Goal: Consume media (video, audio): Consume media (video, audio)

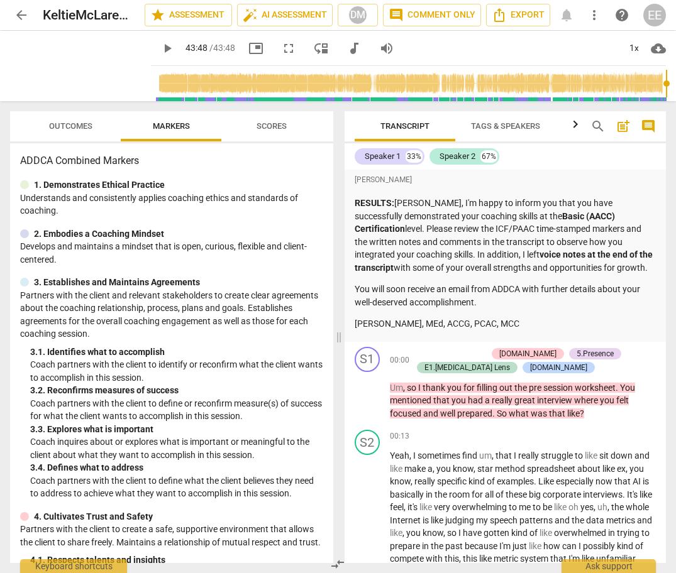
scroll to position [11612, 0]
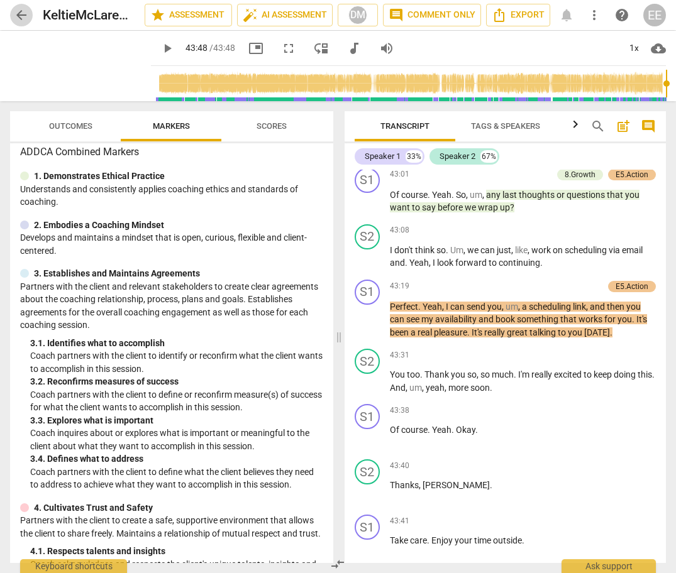
click at [19, 9] on span "arrow_back" at bounding box center [21, 15] width 15 height 15
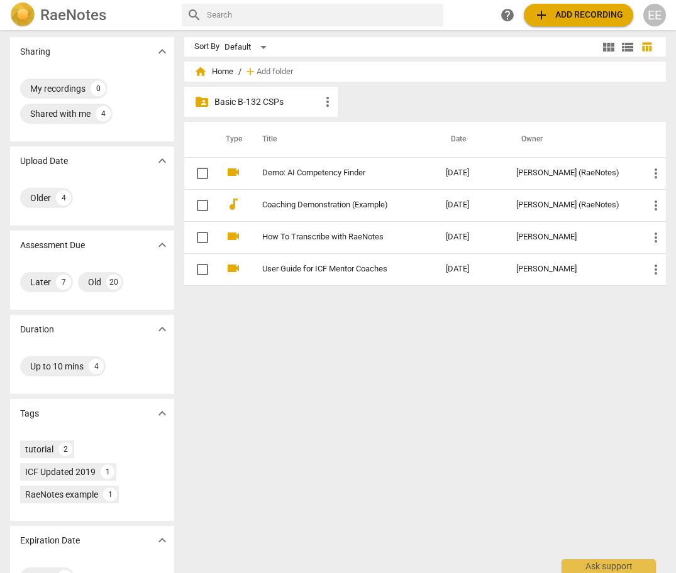
scroll to position [7, 0]
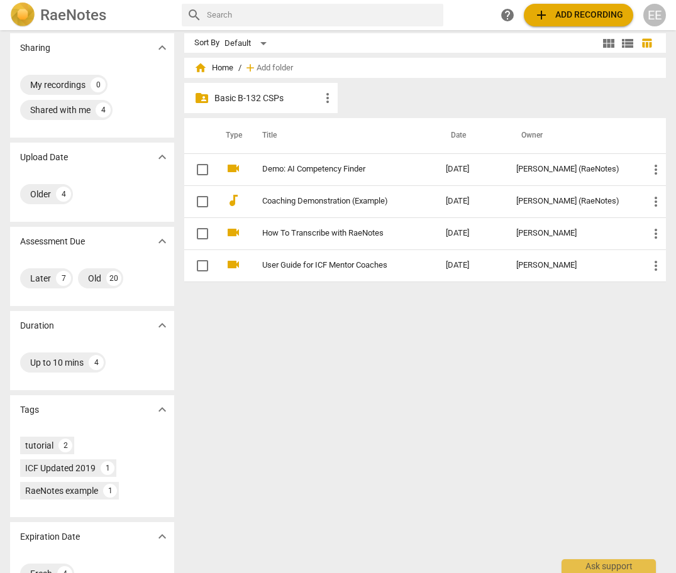
click at [258, 99] on p "Basic B-132 CSPs" at bounding box center [267, 98] width 106 height 13
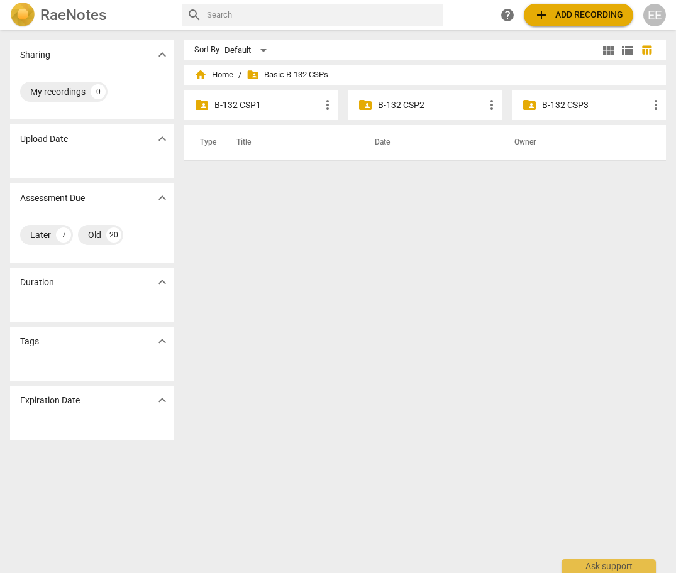
click at [402, 111] on div "folder_shared B-132 CSP2 more_vert" at bounding box center [425, 105] width 154 height 30
click at [400, 107] on p "B-132 CSP2" at bounding box center [431, 105] width 106 height 13
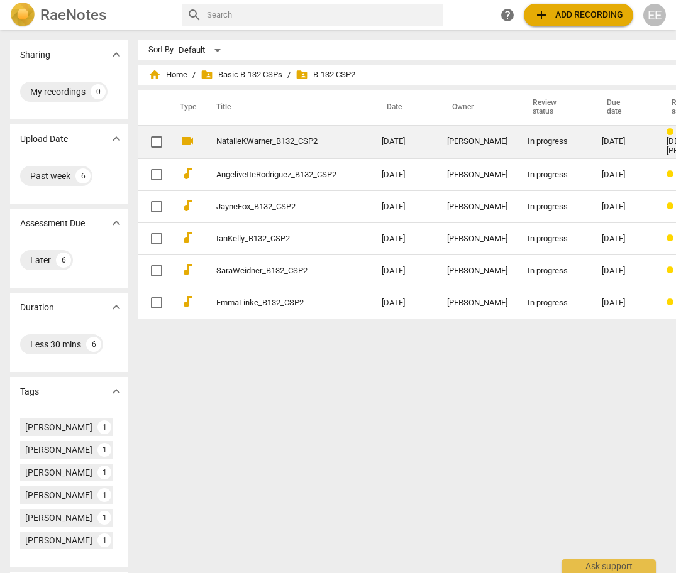
scroll to position [3, 0]
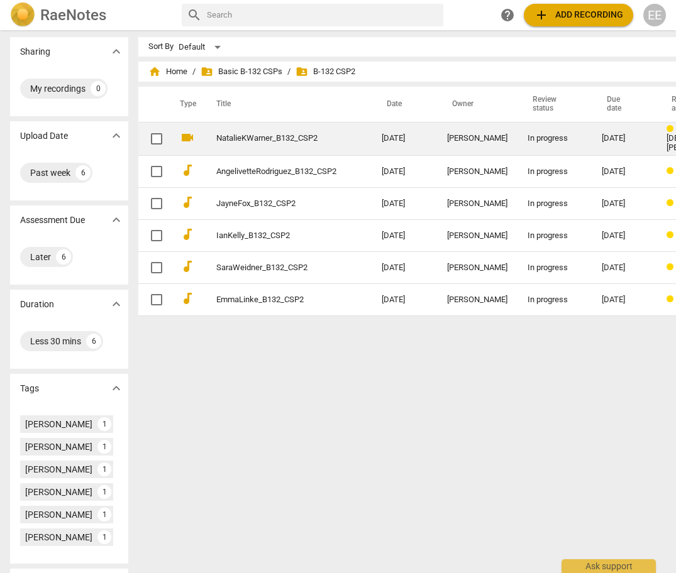
click at [255, 136] on link "NatalieKWarner_B132_CSP2" at bounding box center [276, 138] width 120 height 9
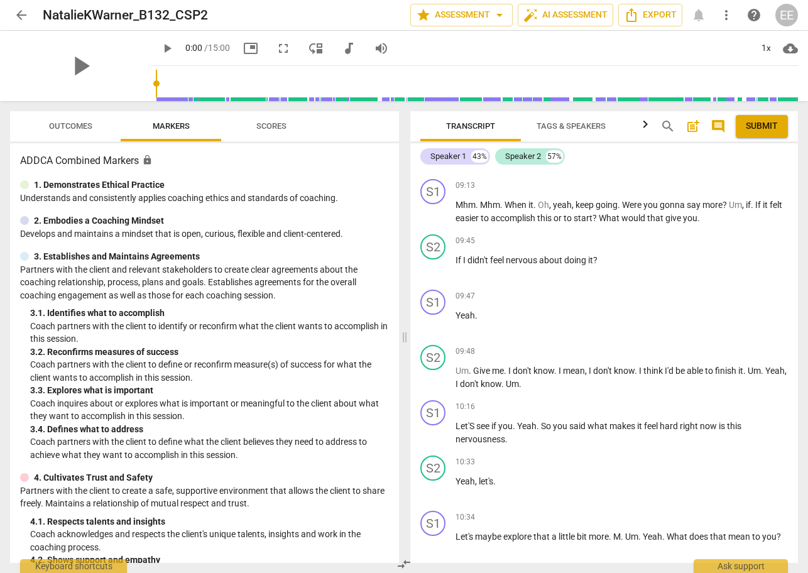
scroll to position [2622, 0]
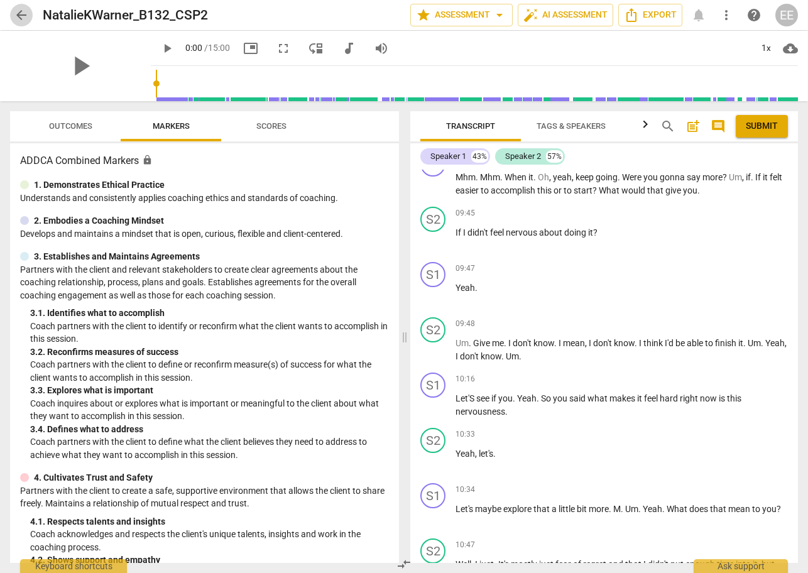
click at [26, 16] on span "arrow_back" at bounding box center [21, 15] width 15 height 15
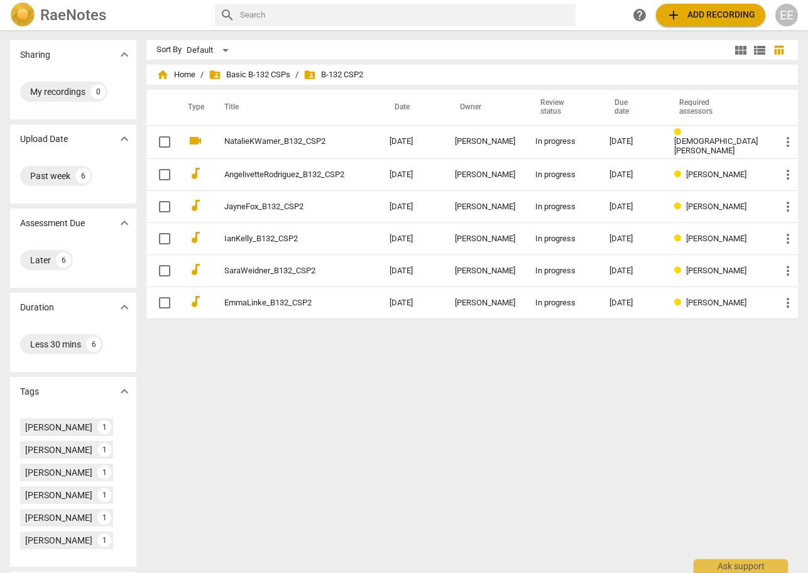
click at [361, 76] on span "folder_shared B-132 CSP2" at bounding box center [334, 74] width 60 height 13
click at [290, 72] on span "folder_shared Basic B-132 CSPs" at bounding box center [250, 74] width 82 height 13
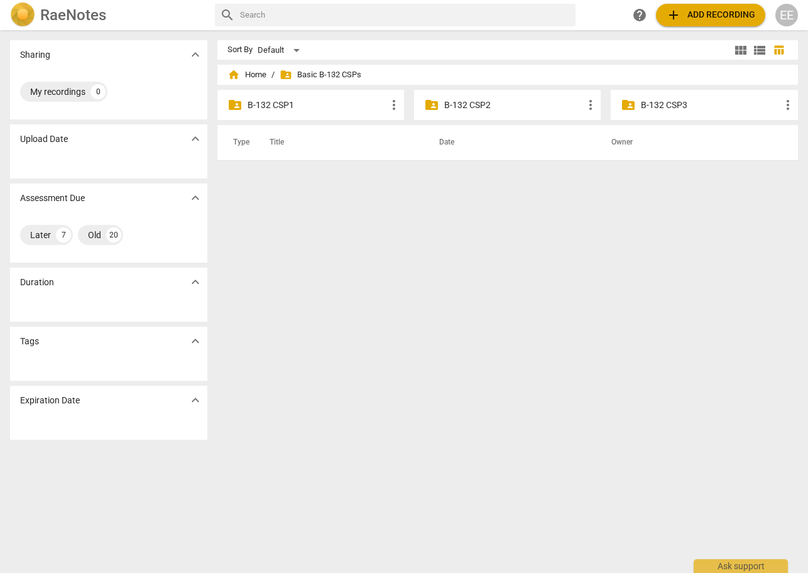
click at [641, 102] on p "B-132 CSP3" at bounding box center [710, 105] width 139 height 13
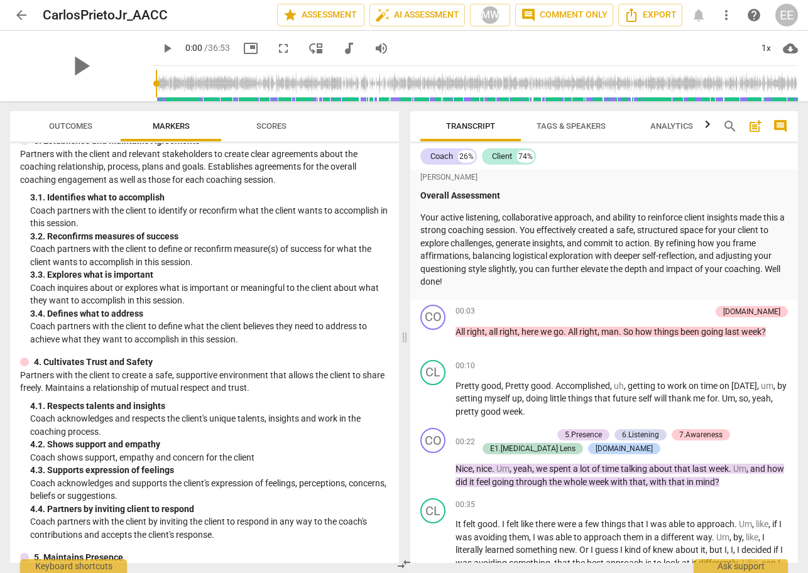
scroll to position [884, 0]
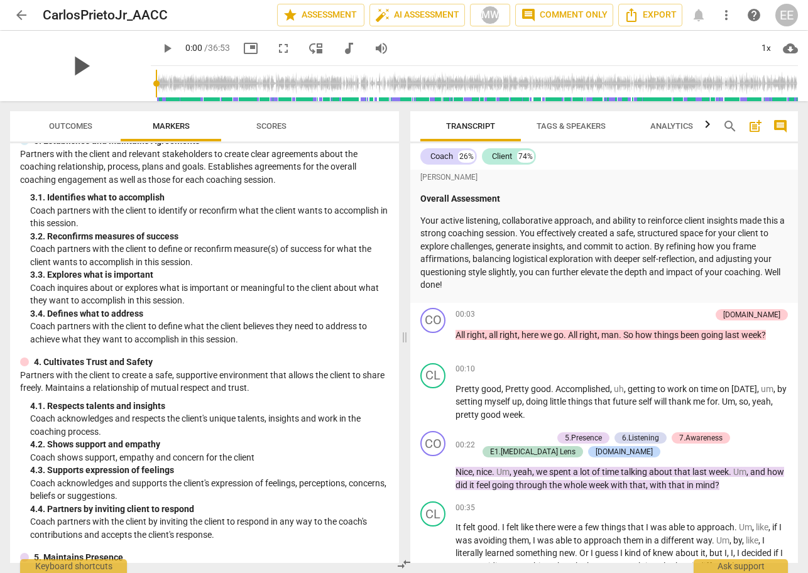
click at [71, 63] on span "play_arrow" at bounding box center [80, 66] width 33 height 33
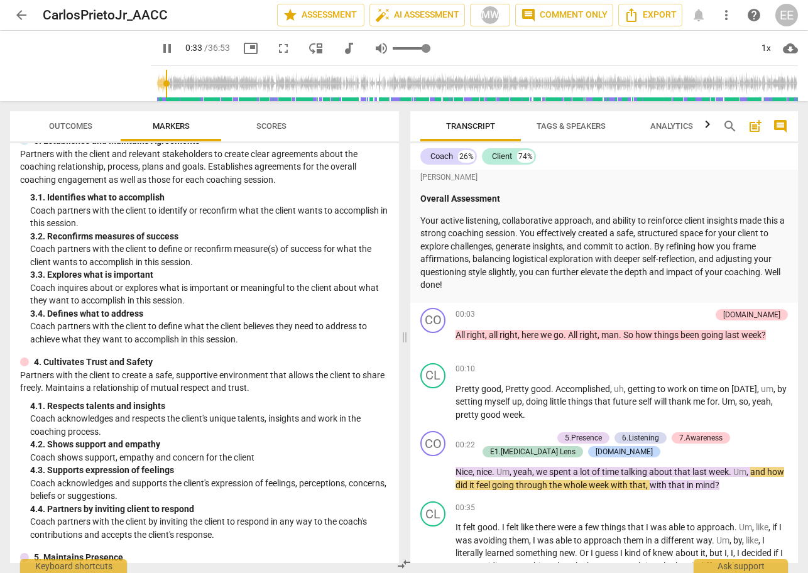
type input "34"
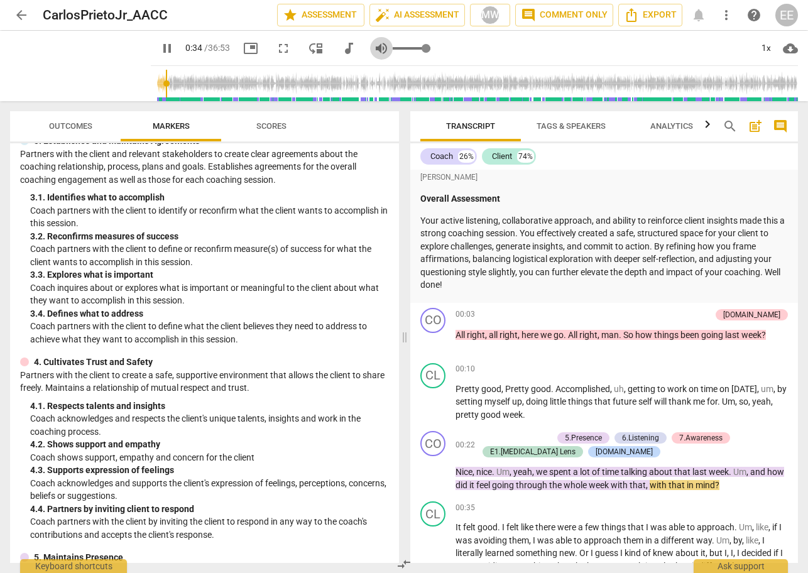
click at [374, 48] on span "volume_up" at bounding box center [381, 48] width 15 height 15
type input "0"
type input "35"
click at [374, 48] on span "volume_off" at bounding box center [381, 48] width 15 height 15
type input "1"
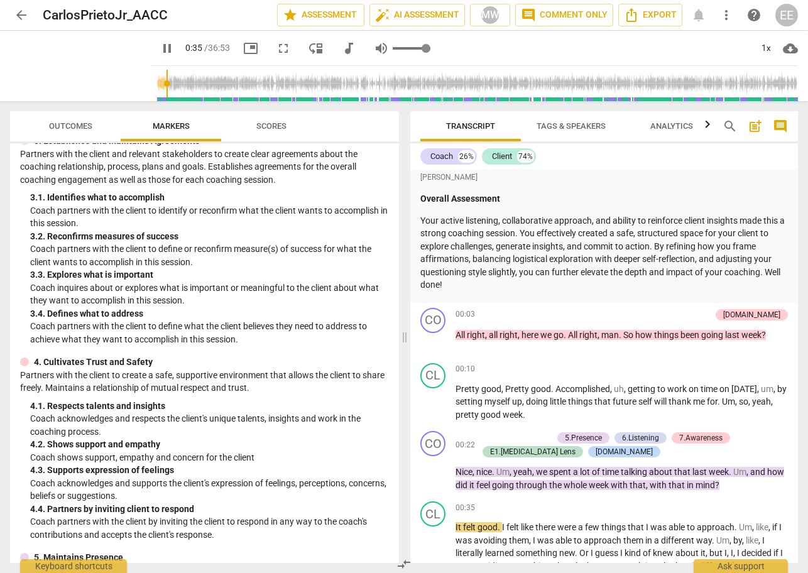
type input "36"
type input "0.97"
type input "36"
type input "0.95"
type input "36"
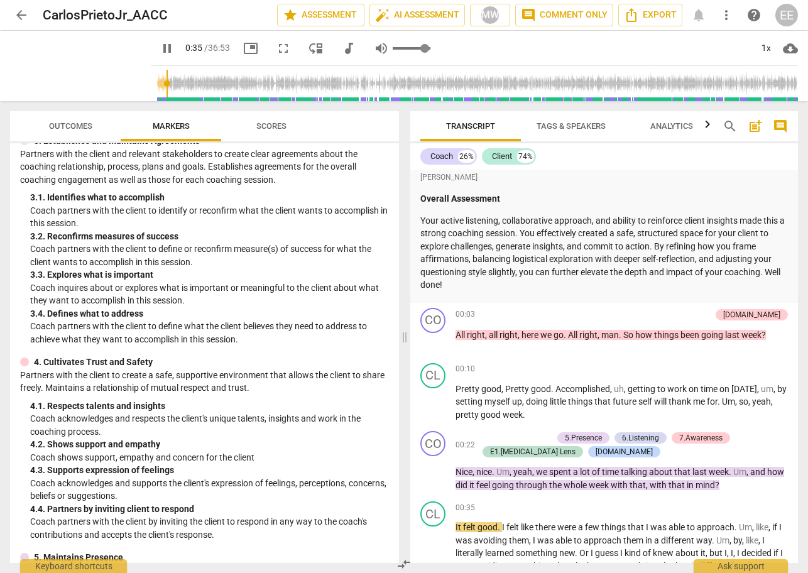
type input "0.93"
type input "36"
type input "0.9"
type input "36"
type input "0.86"
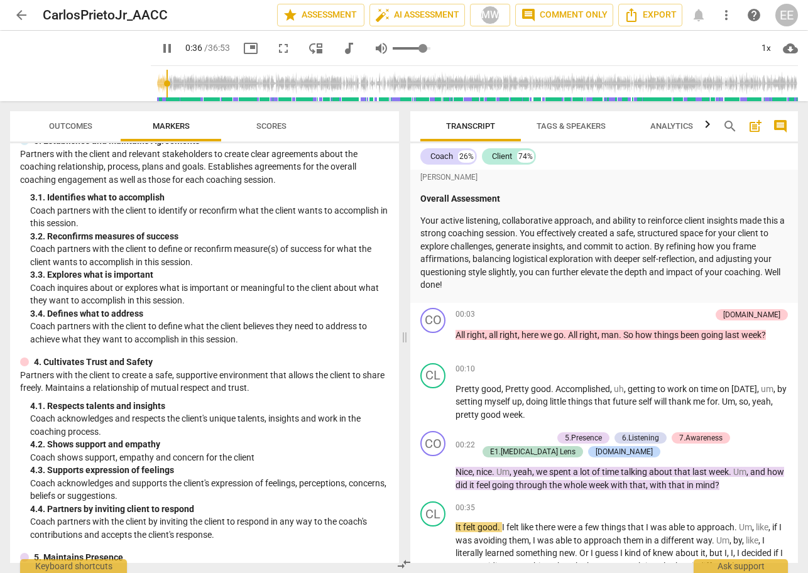
type input "36"
type input "0.8"
type input "36"
type input "0.77"
type input "36"
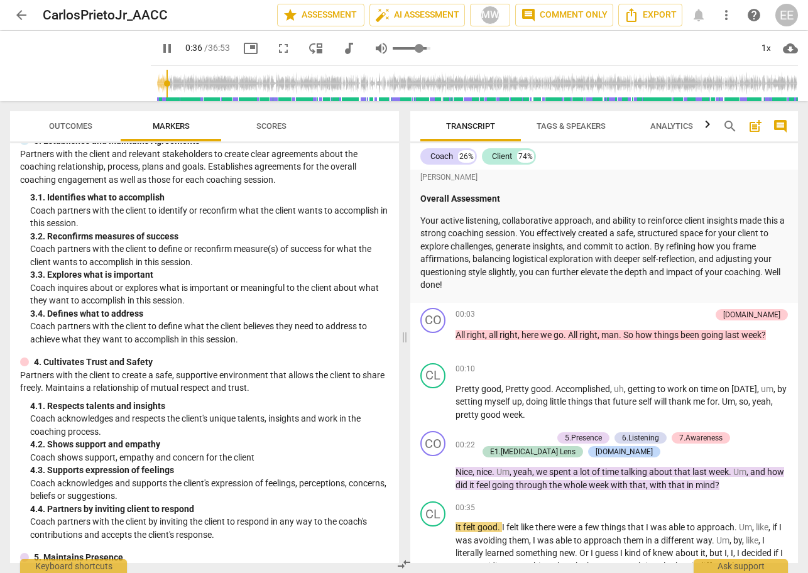
type input "0.75"
type input "36"
type input "0.73"
type input "36"
type input "0.71"
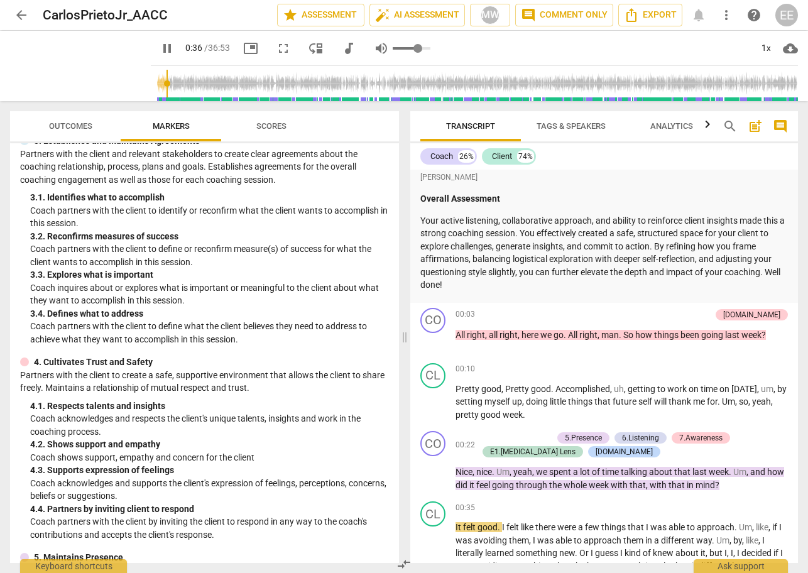
type input "37"
type input "0.69"
type input "37"
type input "0.67"
type input "37"
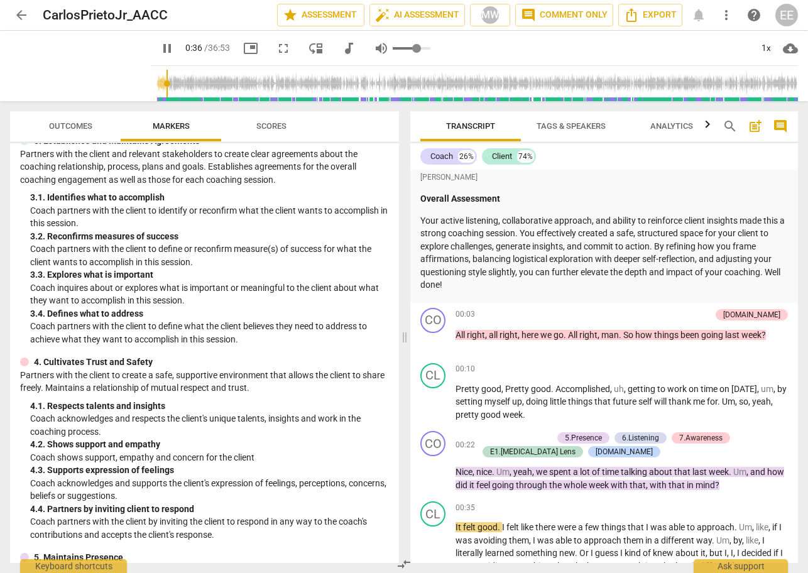
type input "0.64"
type input "37"
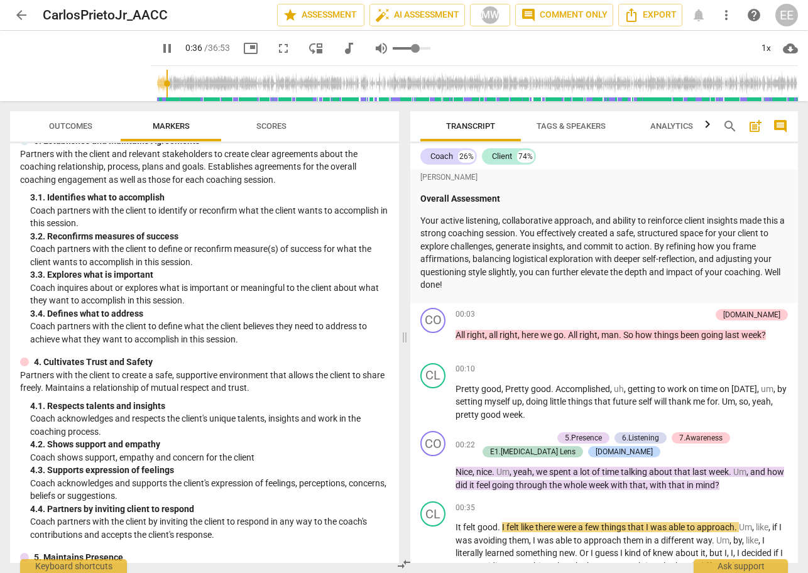
type input "0.62"
type input "37"
type input "0.6"
type input "37"
type input "0.58"
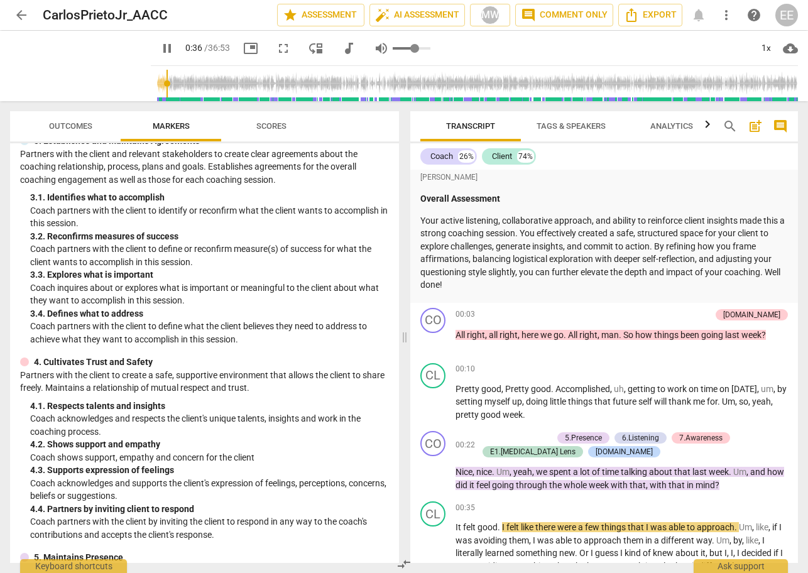
type input "37"
type input "0.56"
type input "37"
type input "0.51"
type input "37"
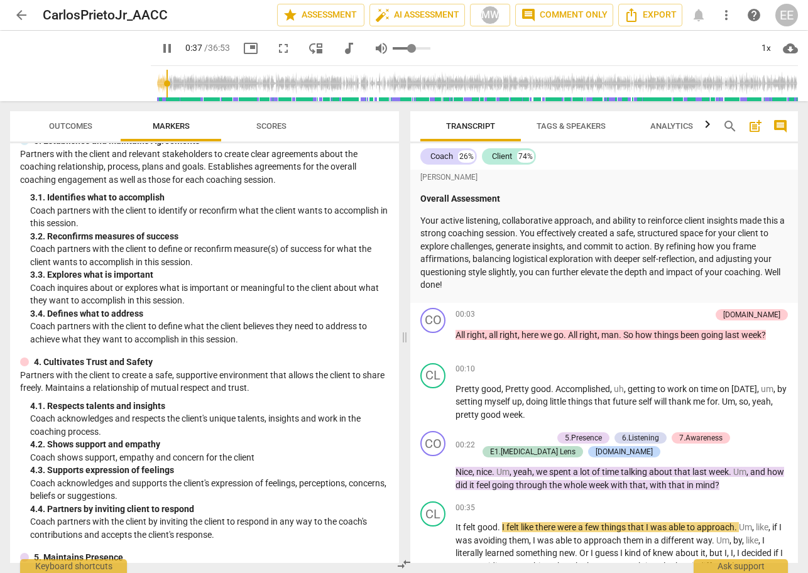
type input "0.49"
type input "37"
type input "0.47"
type input "39"
type input "0.49"
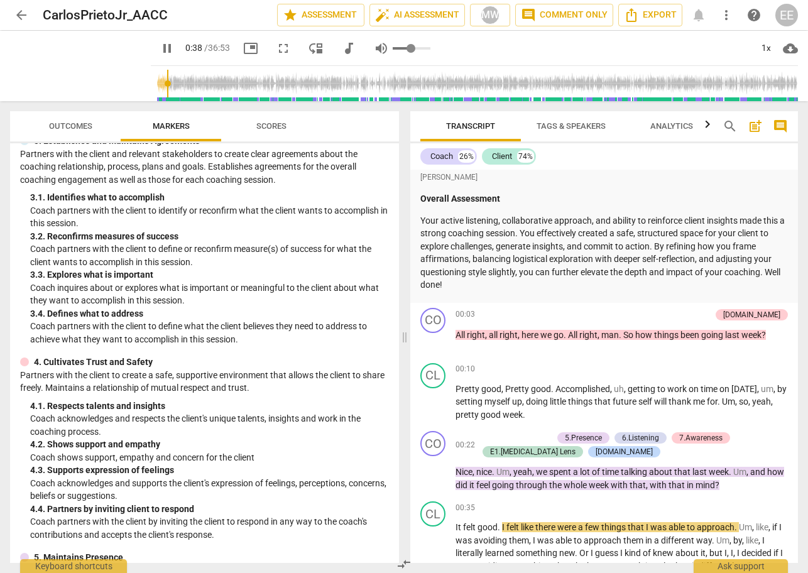
type input "39"
type input "0.51"
type input "39"
type input "0.53"
type input "39"
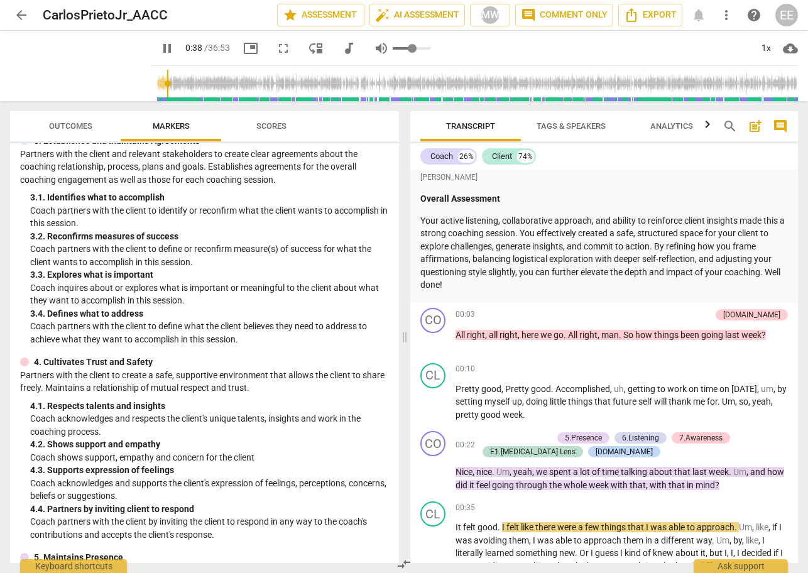
type input "0.56"
type input "39"
drag, startPoint x: 410, startPoint y: 48, endPoint x: 400, endPoint y: 48, distance: 10.1
type input "0.56"
click at [400, 48] on input "range" at bounding box center [412, 48] width 38 height 3
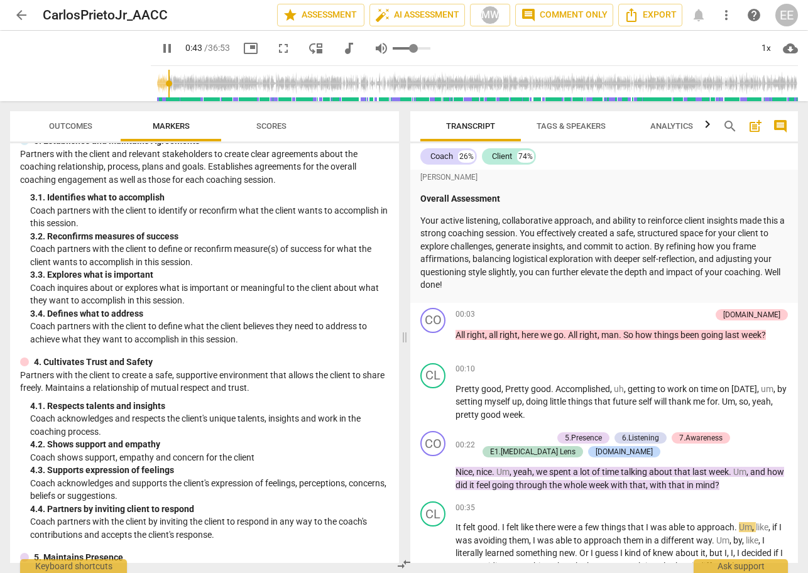
type input "43"
type input "0.6"
type input "44"
type input "0.64"
type input "44"
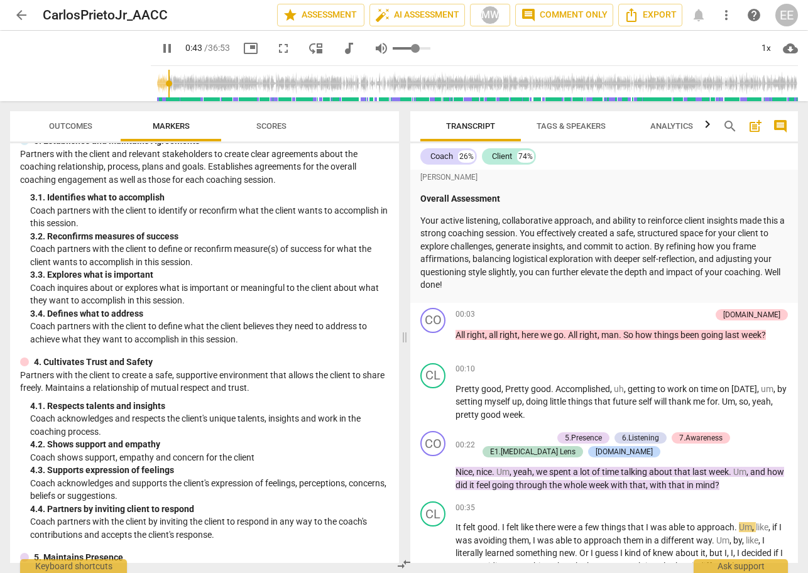
type input "0.67"
type input "44"
type input "0.69"
type input "44"
type input "0.69"
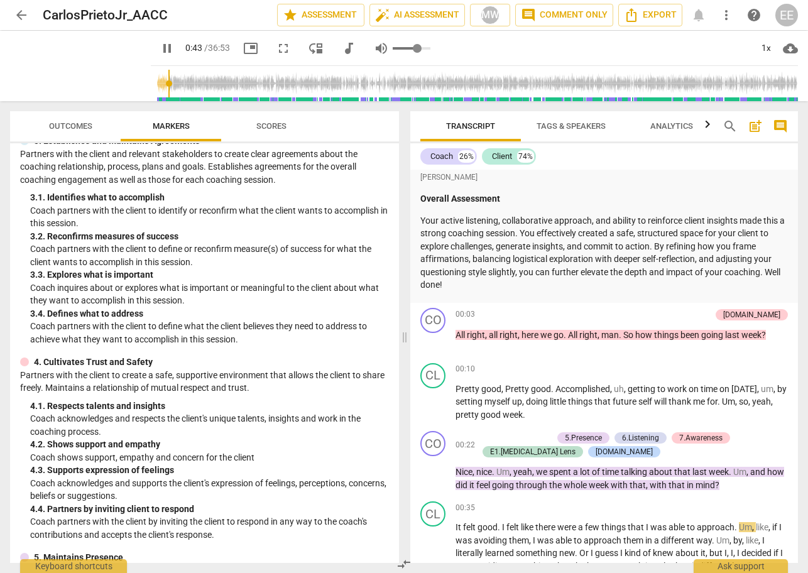
click at [403, 48] on input "range" at bounding box center [412, 48] width 38 height 3
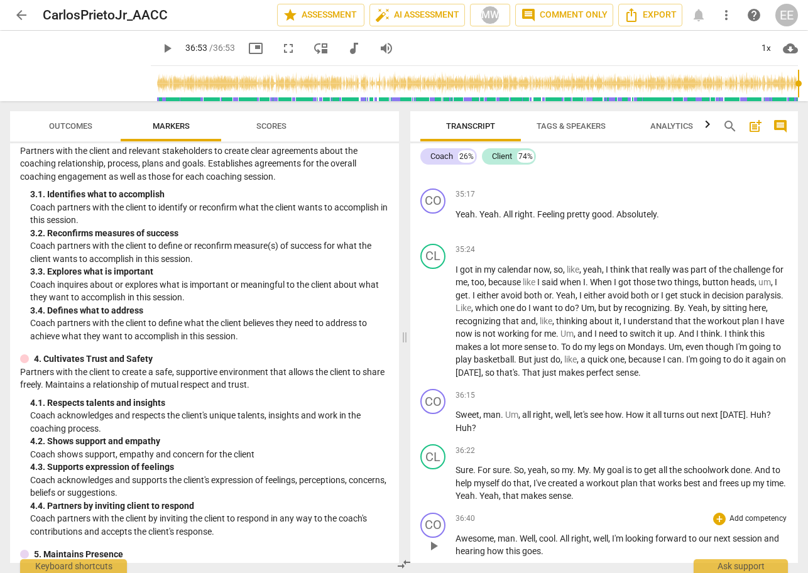
scroll to position [10109, 0]
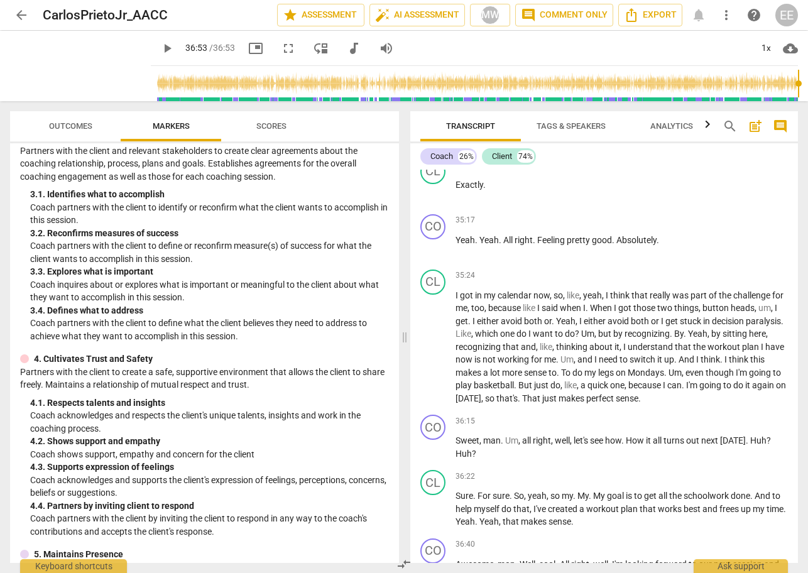
type input "2213"
